Goal: Transaction & Acquisition: Download file/media

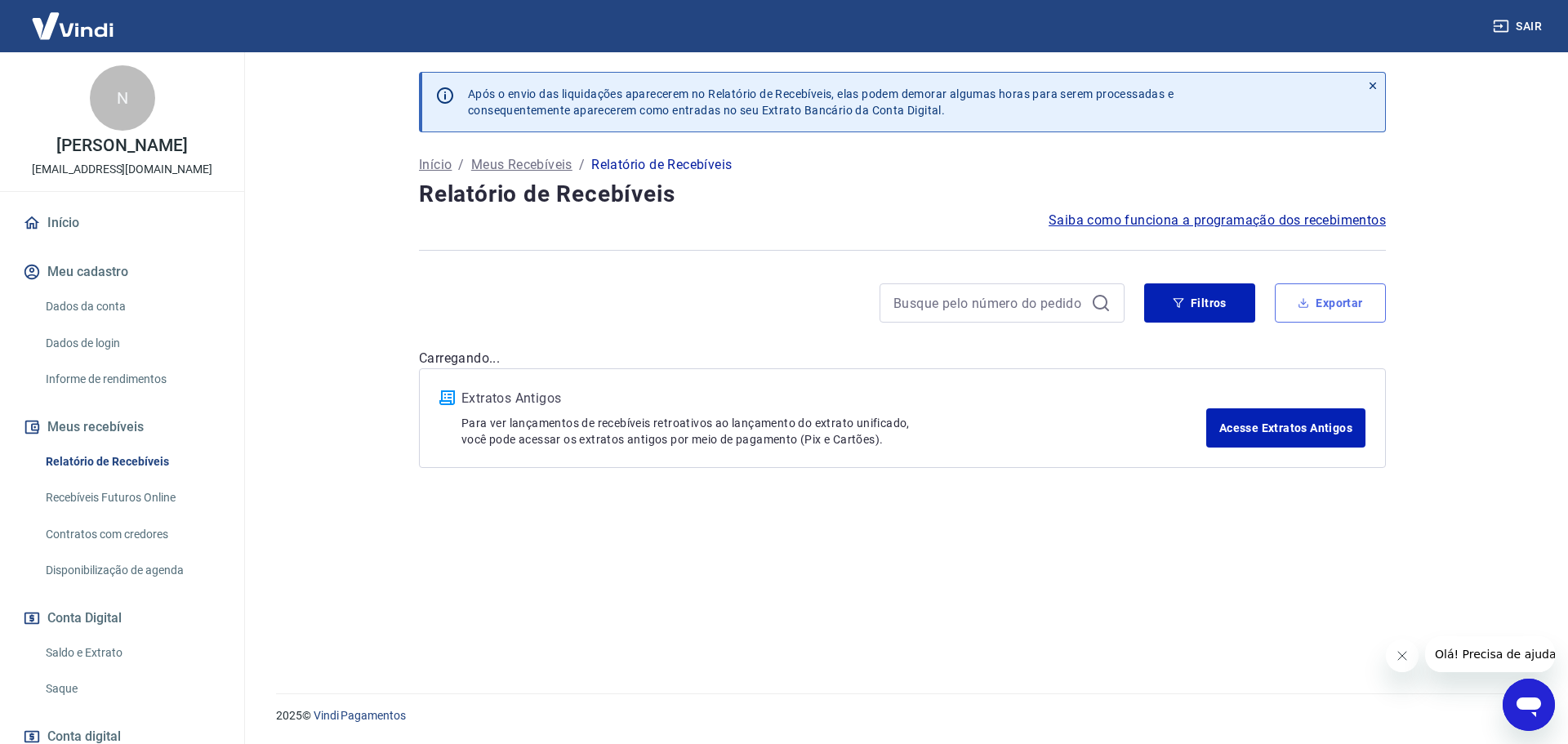
click at [1335, 303] on button "Exportar" at bounding box center [1330, 303] width 111 height 39
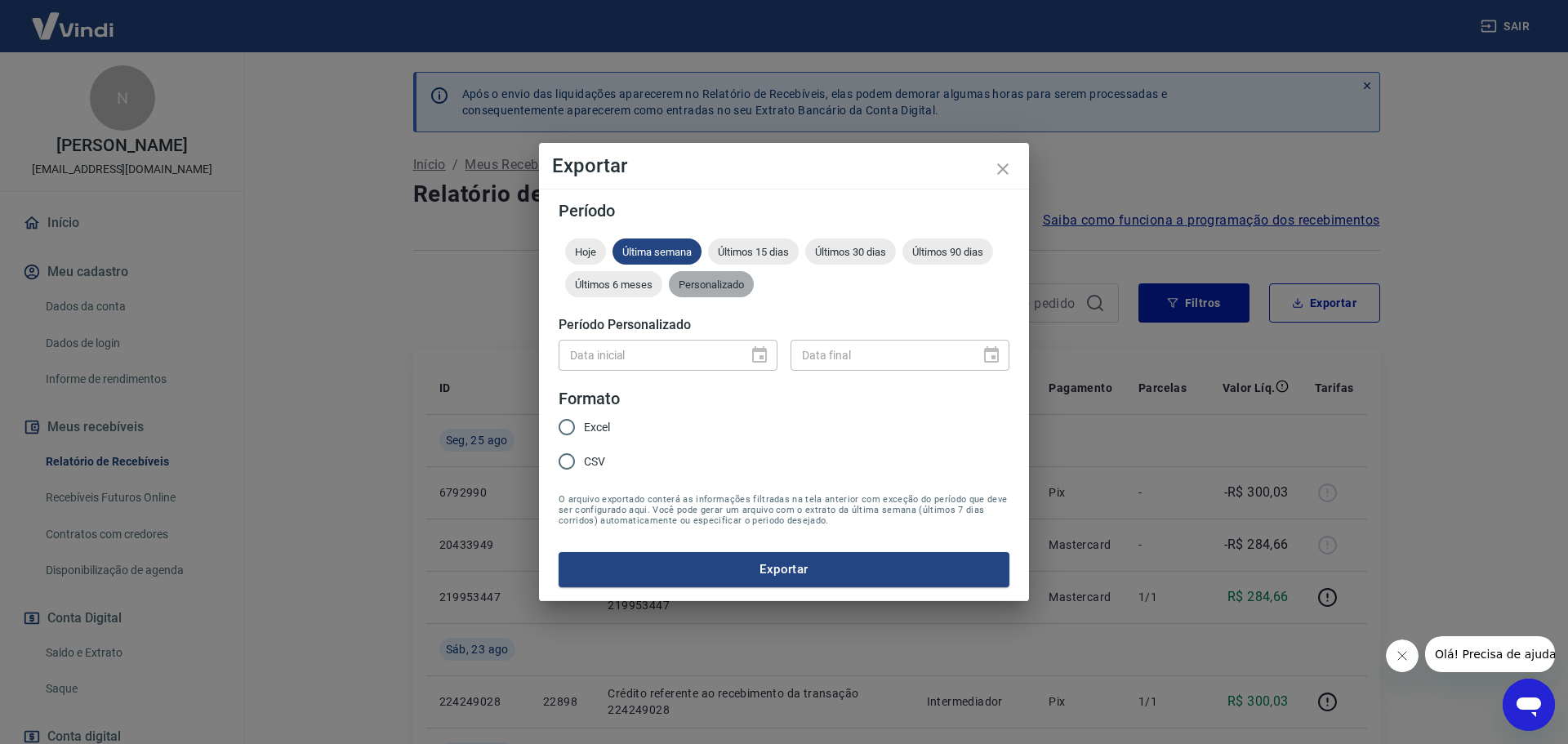
drag, startPoint x: 712, startPoint y: 288, endPoint x: 740, endPoint y: 336, distance: 55.6
click at [712, 290] on span "Personalizado" at bounding box center [711, 284] width 85 height 12
click at [758, 361] on icon "Choose date" at bounding box center [759, 354] width 15 height 16
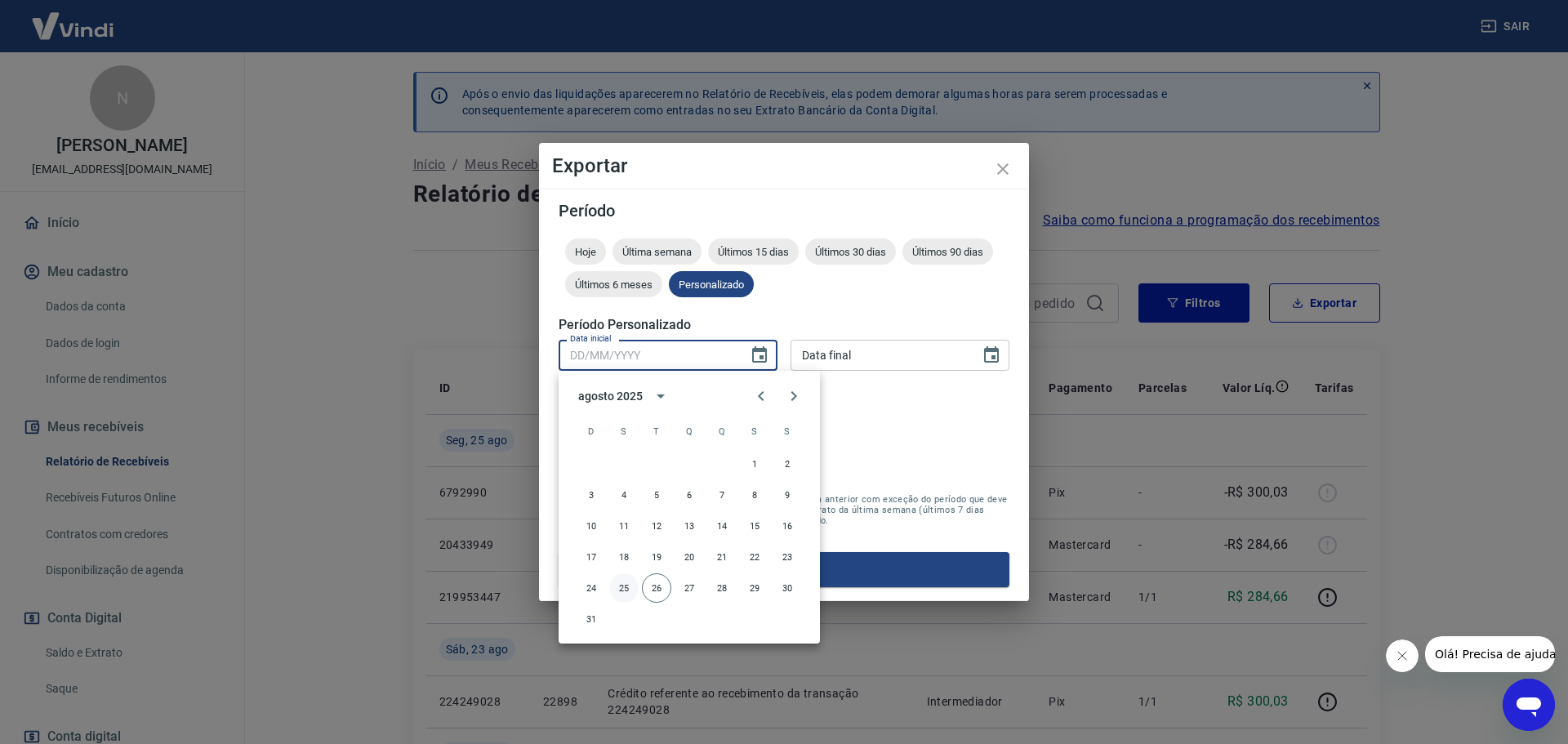
click at [622, 585] on button "25" at bounding box center [623, 587] width 29 height 29
type input "25/08/2025"
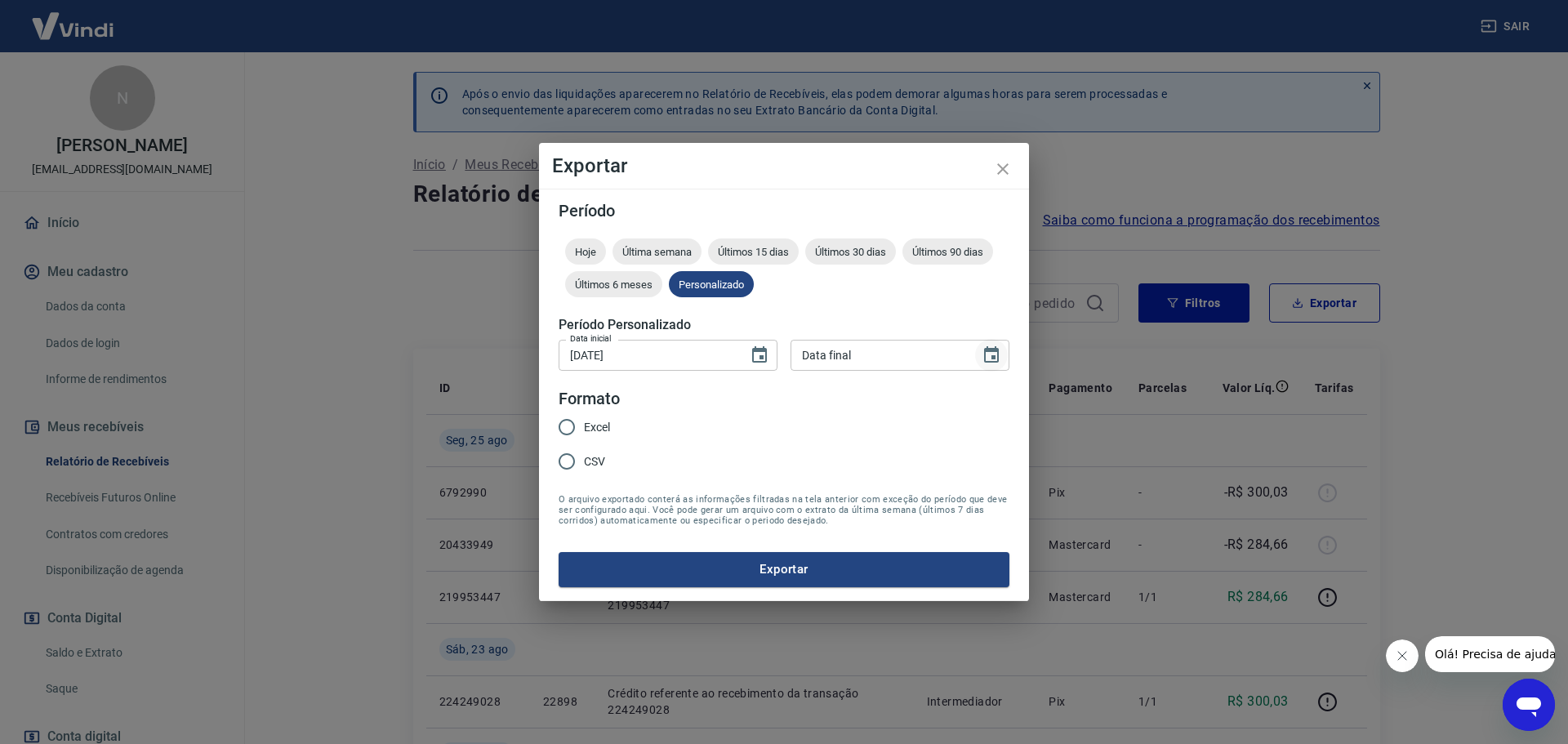
click at [994, 353] on icon "Choose date" at bounding box center [991, 355] width 20 height 20
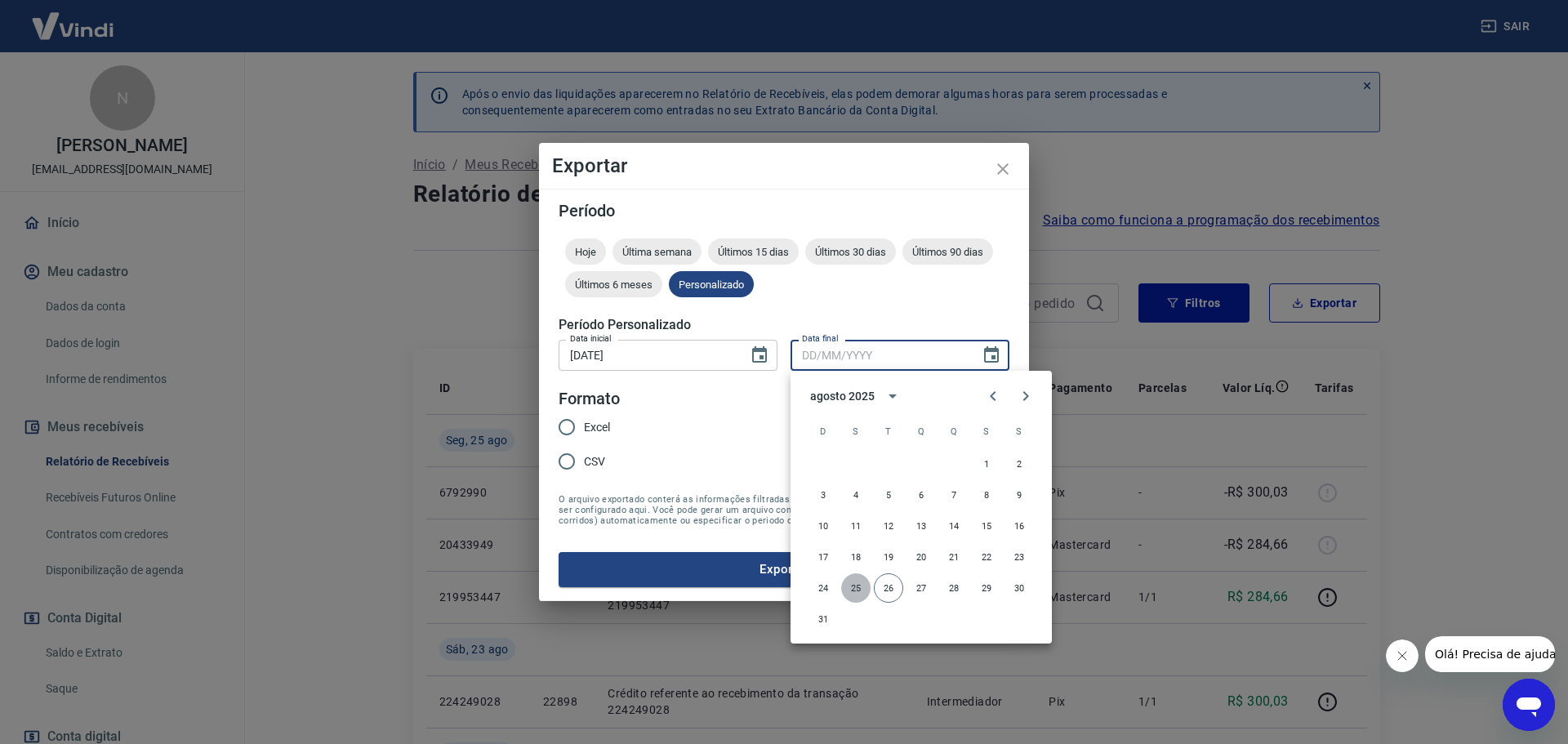
click at [855, 586] on button "25" at bounding box center [855, 587] width 29 height 29
type input "25/08/2025"
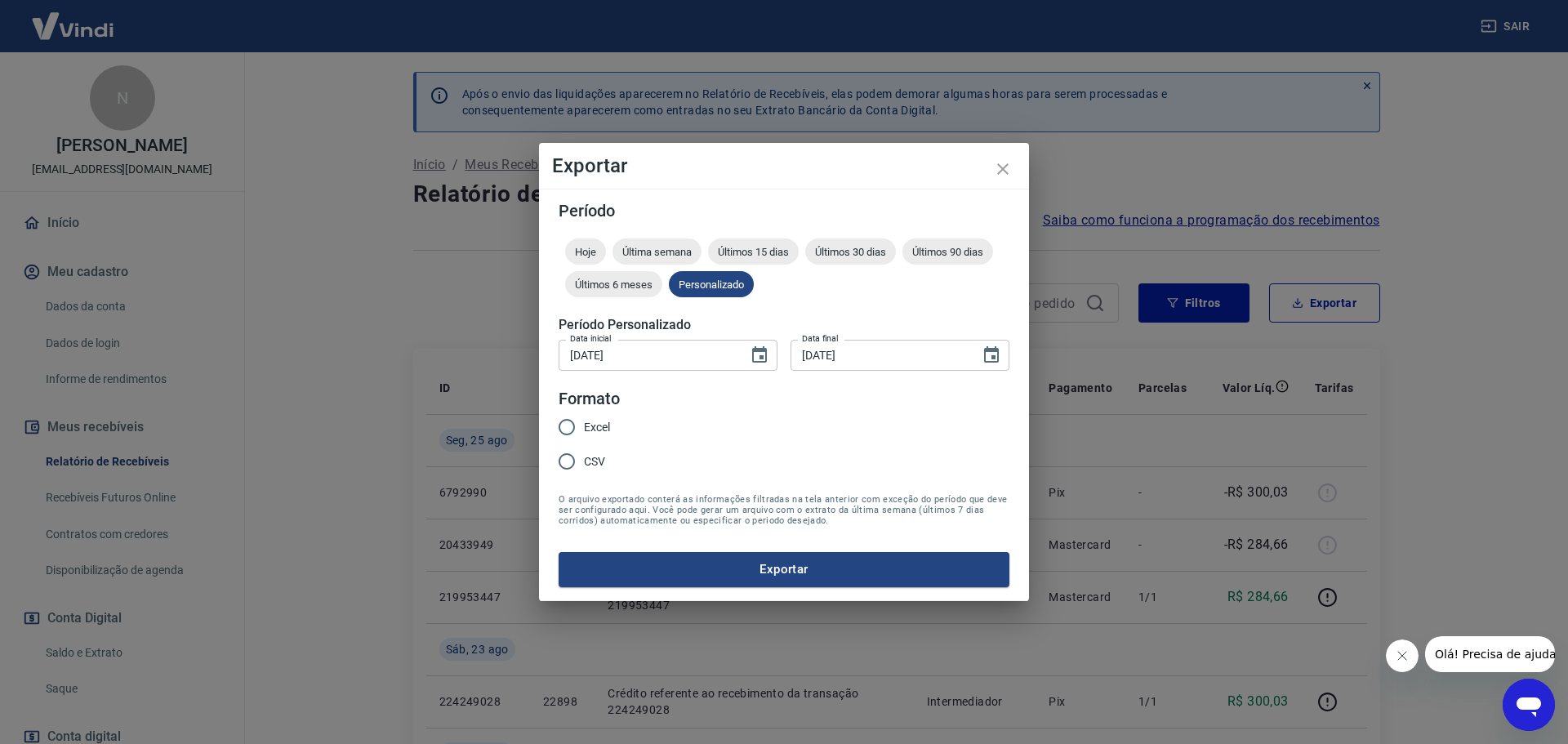
click at [563, 425] on input "Excel" at bounding box center [566, 427] width 35 height 35
radio input "true"
click at [769, 569] on button "Exportar" at bounding box center [784, 569] width 451 height 35
